Goal: Information Seeking & Learning: Learn about a topic

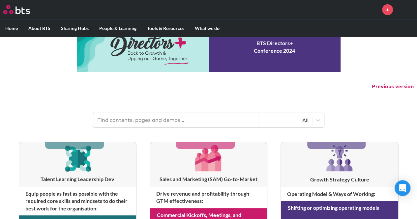
scroll to position [33, 0]
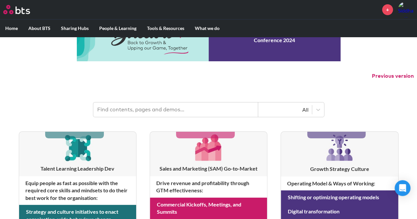
click at [150, 110] on input "text" at bounding box center [175, 109] width 165 height 14
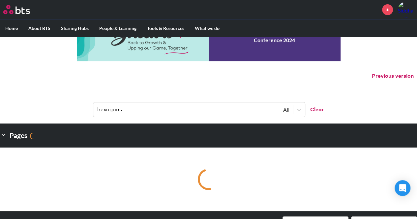
click at [132, 107] on input "hexagons" at bounding box center [166, 109] width 146 height 14
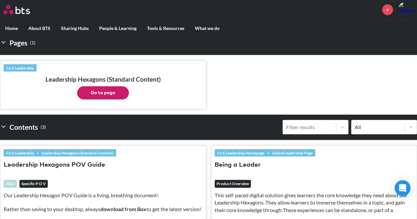
scroll to position [132, 0]
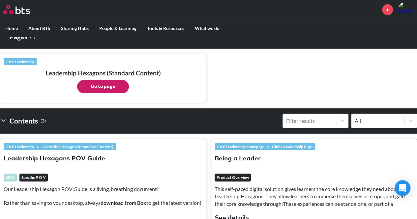
type input "hexagons"
click at [103, 88] on button "Go to page" at bounding box center [103, 86] width 52 height 13
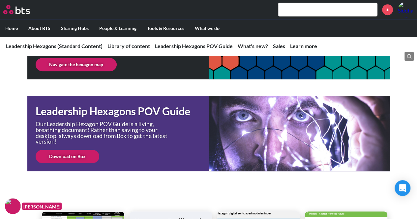
scroll to position [99, 0]
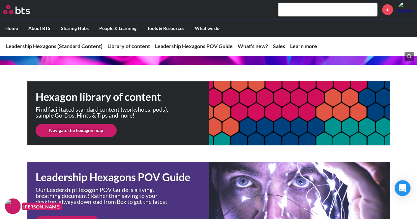
click at [198, 120] on div "Hexagon library of content Find facilitated standard content (workshops, pods),…" at bounding box center [208, 113] width 362 height 64
click at [69, 132] on link "Navigate the hexagon map" at bounding box center [76, 130] width 81 height 13
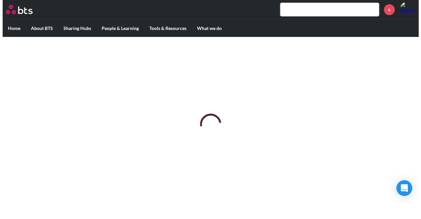
scroll to position [0, 0]
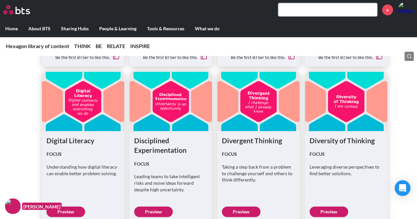
scroll to position [660, 0]
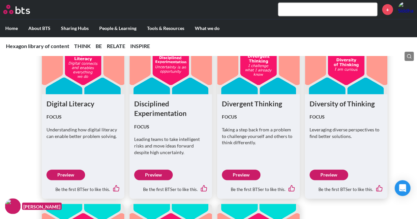
click at [320, 176] on link "Preview" at bounding box center [328, 175] width 39 height 11
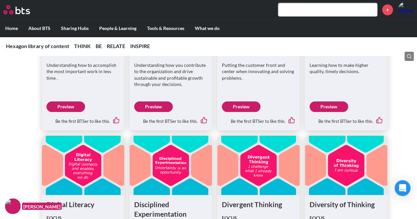
scroll to position [495, 0]
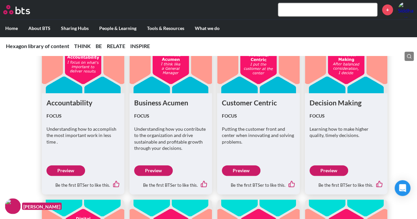
click at [153, 166] on link "Preview" at bounding box center [153, 170] width 39 height 11
click at [326, 167] on link "Preview" at bounding box center [328, 170] width 39 height 11
